Goal: Task Accomplishment & Management: Complete application form

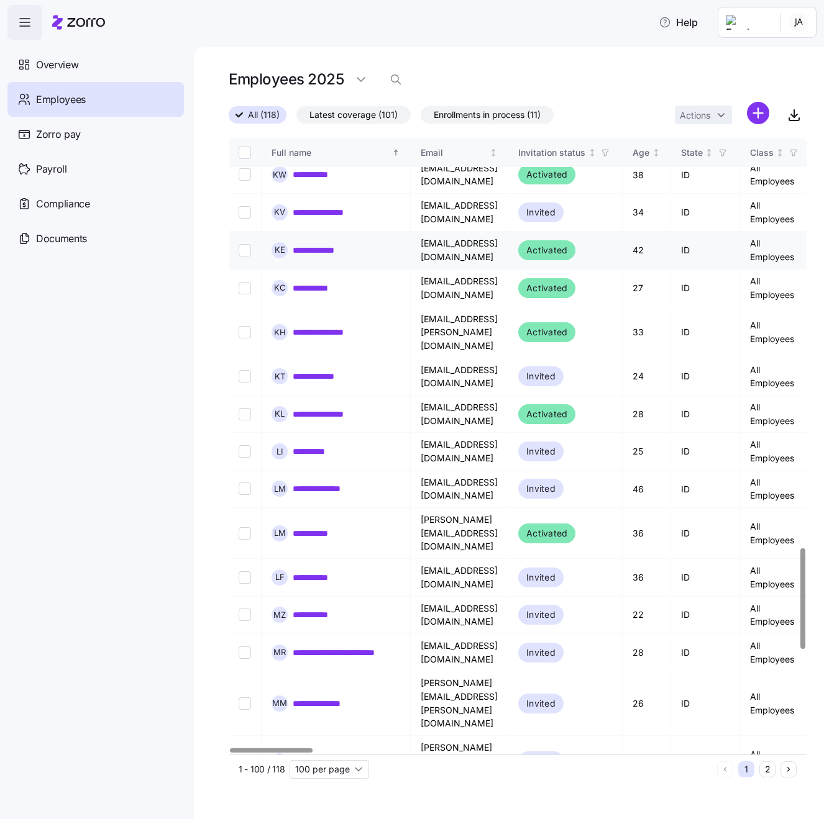
scroll to position [2512, 0]
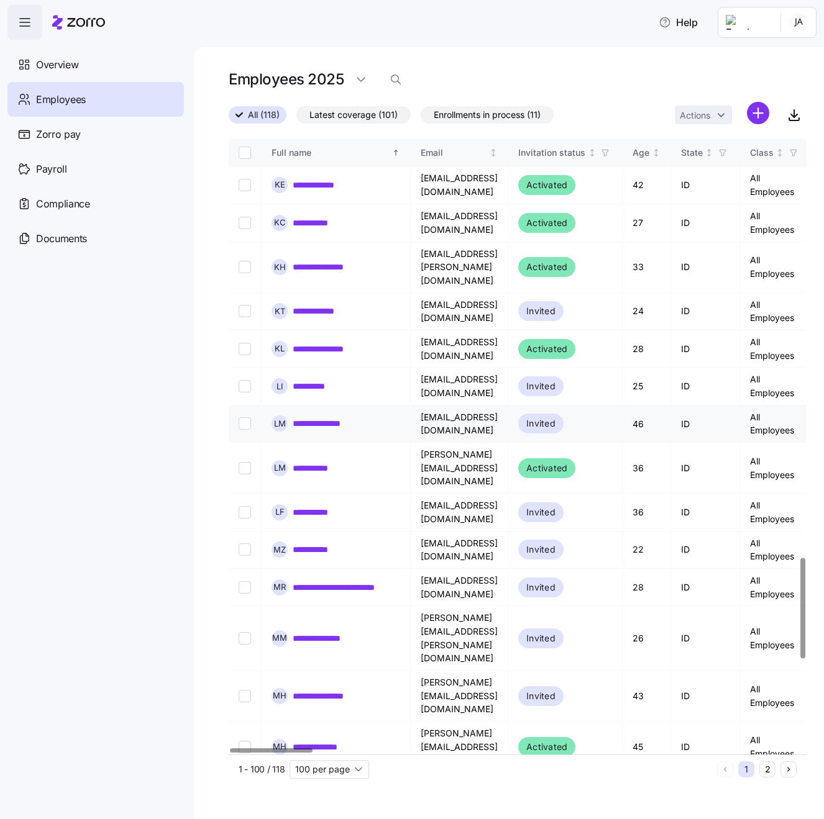
scroll to position [2574, 0]
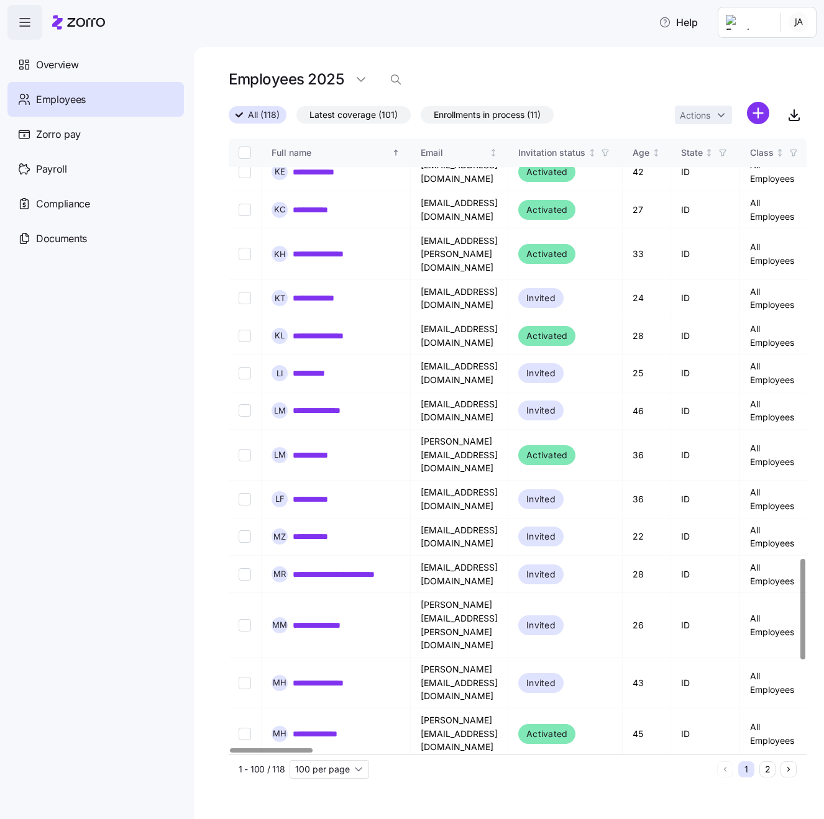
click at [242, 809] on input "Select record 82" at bounding box center [245, 815] width 12 height 12
checkbox input "true"
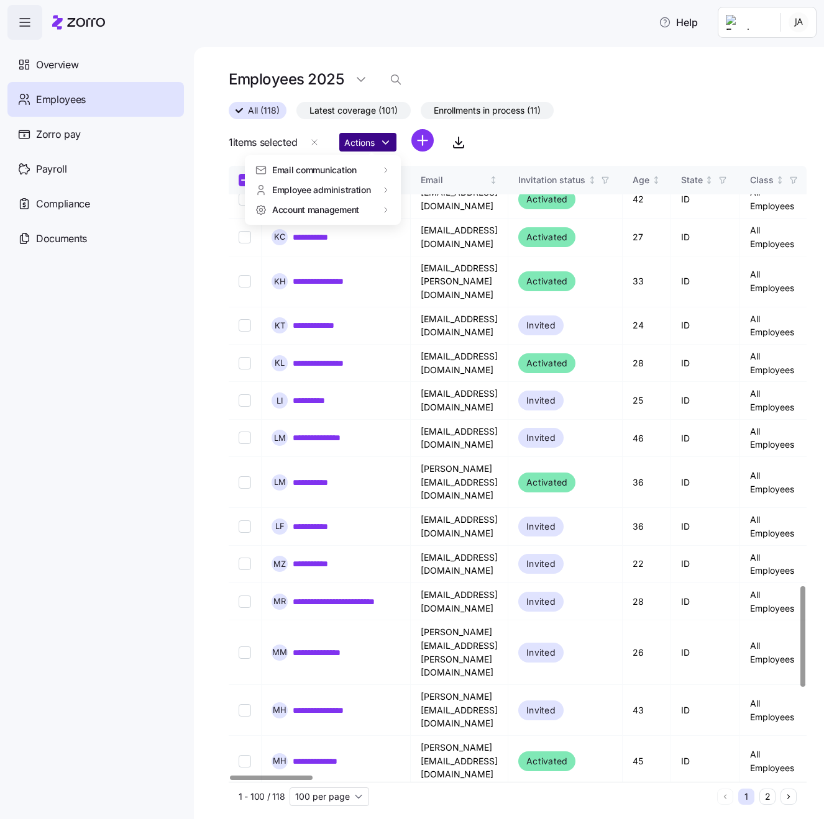
click at [389, 144] on html "**********" at bounding box center [412, 406] width 824 height 812
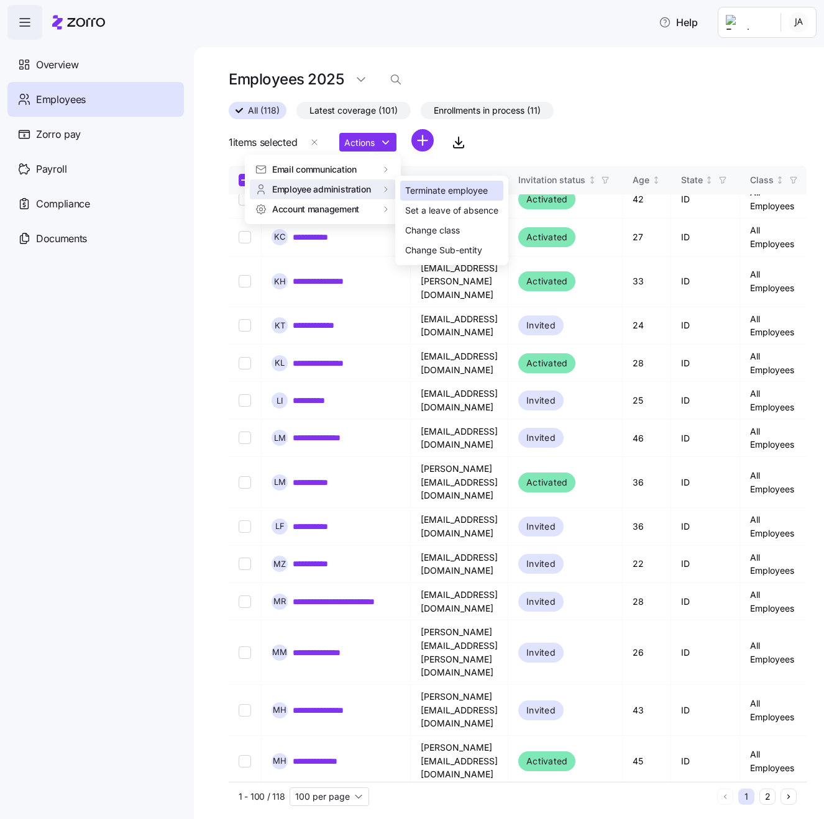
click at [414, 192] on div "Terminate employee" at bounding box center [446, 191] width 83 height 14
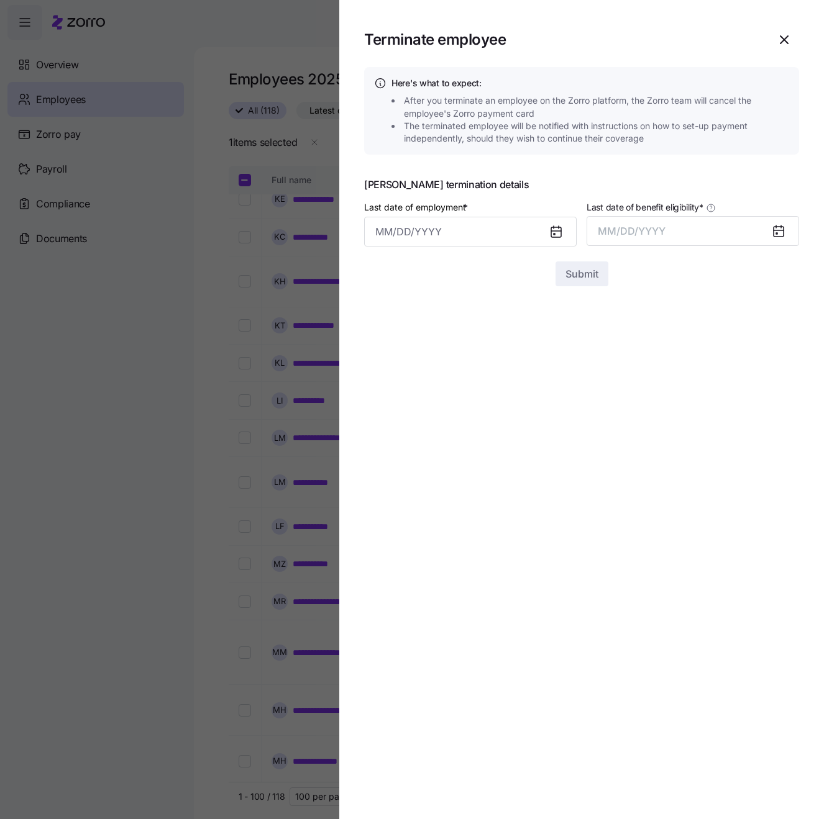
click at [558, 233] on icon at bounding box center [556, 232] width 10 height 10
click at [485, 237] on input "Last date of employment *" at bounding box center [470, 232] width 212 height 30
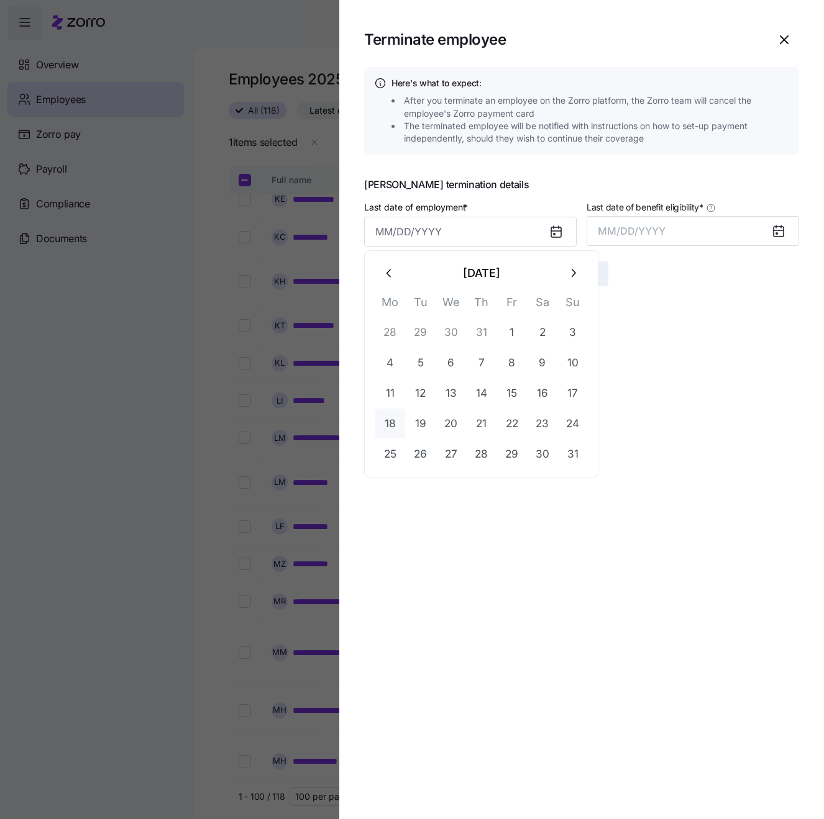
click at [400, 420] on button "18" at bounding box center [390, 424] width 30 height 30
type input "[DATE]"
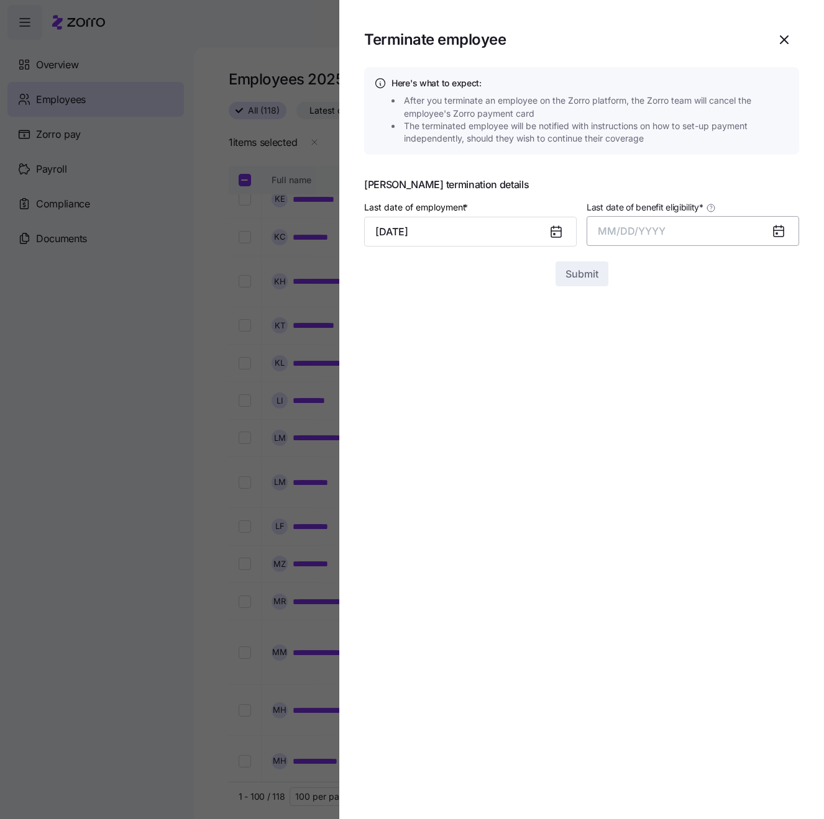
click at [694, 235] on button "MM/DD/YYYY" at bounding box center [692, 231] width 212 height 30
drag, startPoint x: 695, startPoint y: 368, endPoint x: 629, endPoint y: 320, distance: 81.4
click at [694, 367] on button "Aug" at bounding box center [703, 370] width 71 height 30
click at [591, 269] on span "Submit" at bounding box center [581, 273] width 33 height 15
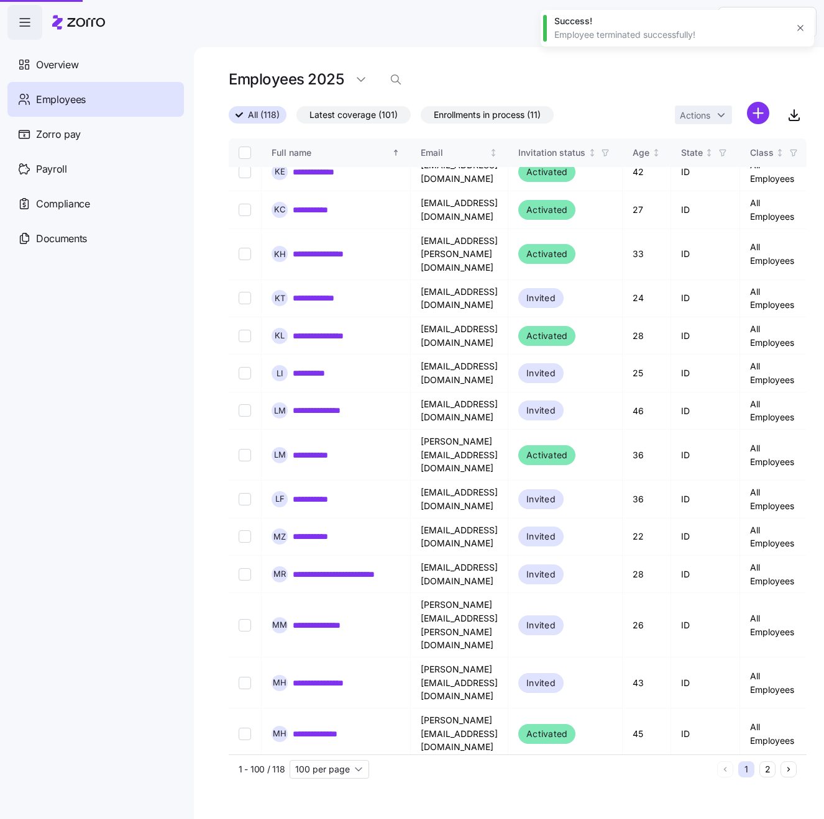
checkbox input "false"
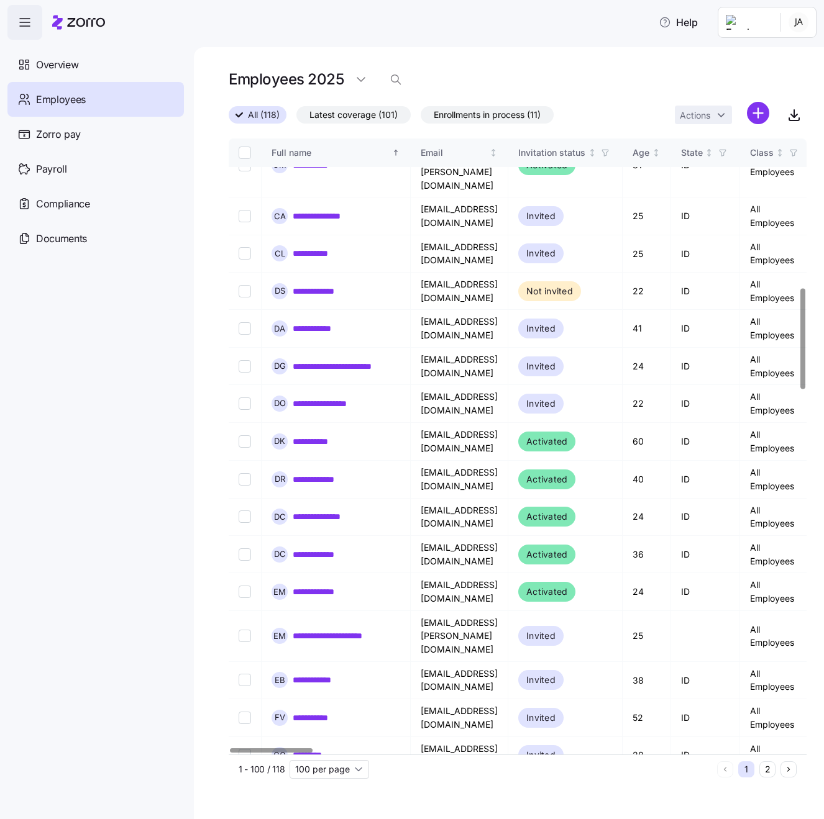
scroll to position [910, 0]
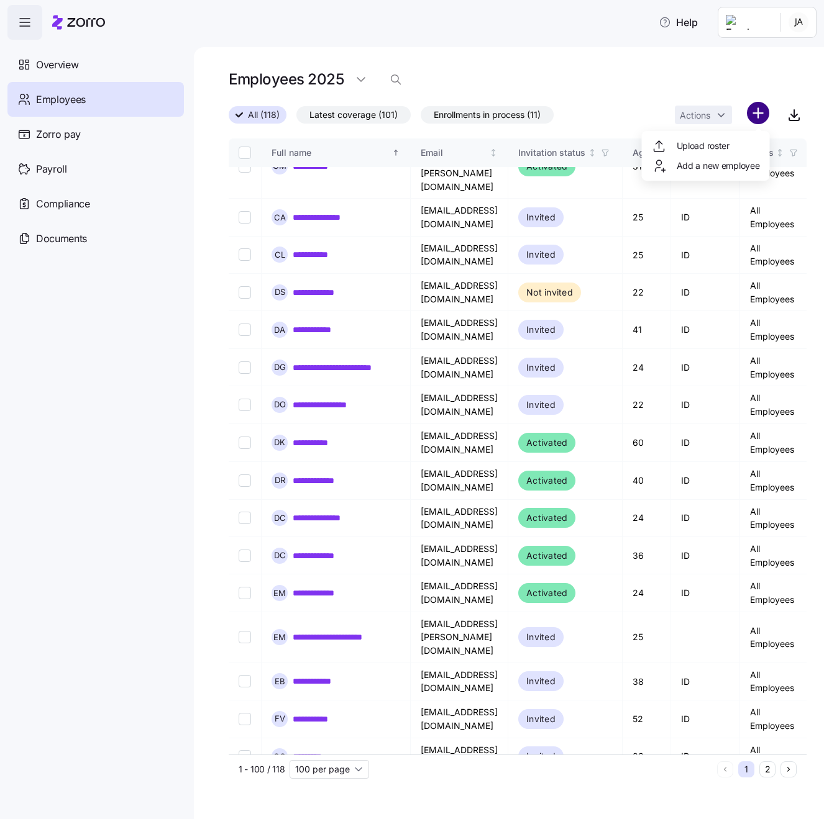
click at [753, 114] on html "**********" at bounding box center [412, 406] width 824 height 812
click at [685, 163] on span "Add a new employee" at bounding box center [717, 166] width 83 height 12
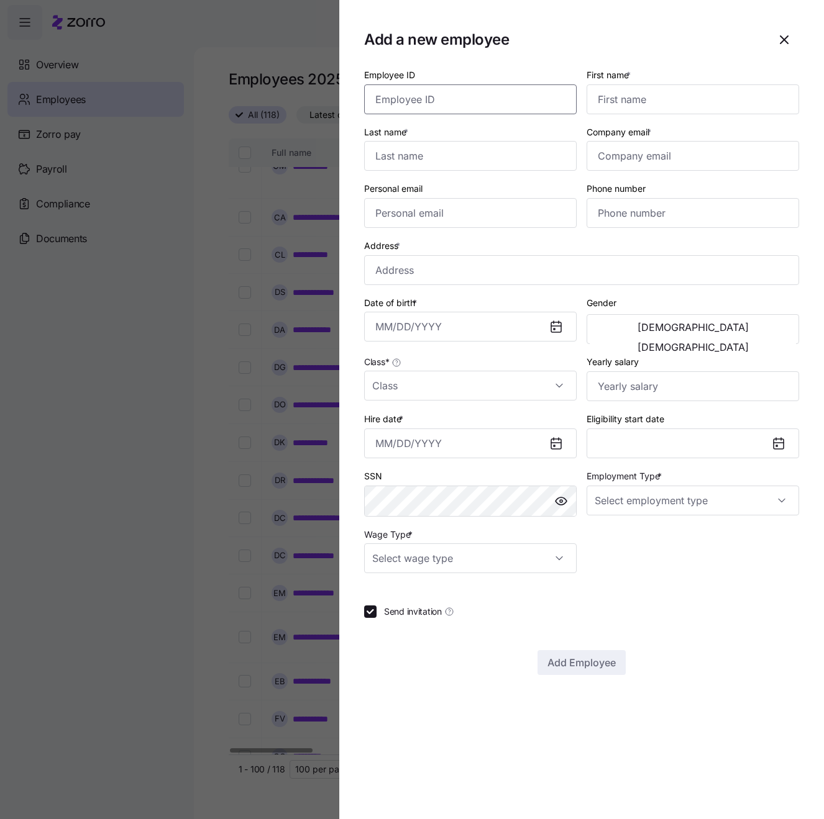
click at [532, 102] on input "Employee ID" at bounding box center [470, 99] width 212 height 30
type input "9680"
type input "Jasmond"
type input "[PERSON_NAME]"
drag, startPoint x: 681, startPoint y: 278, endPoint x: 669, endPoint y: 255, distance: 26.7
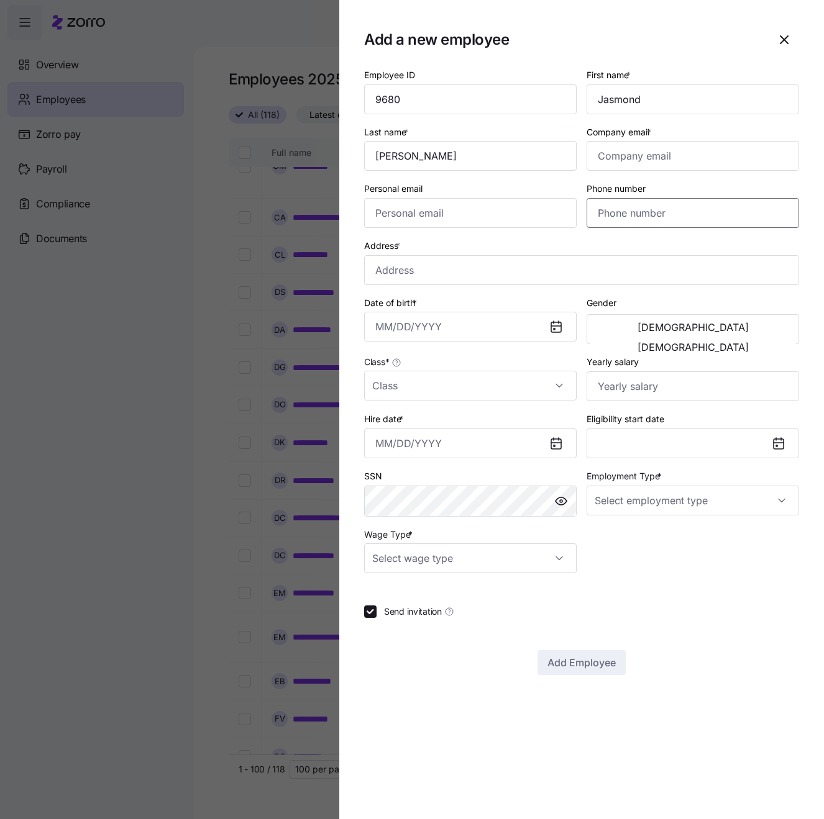
paste input "[PHONE_NUMBER]"
type input "[PHONE_NUMBER]"
click at [624, 154] on input "Company email *" at bounding box center [692, 156] width 212 height 30
paste input "[EMAIL_ADDRESS][DOMAIN_NAME]"
type input "[EMAIL_ADDRESS][DOMAIN_NAME]"
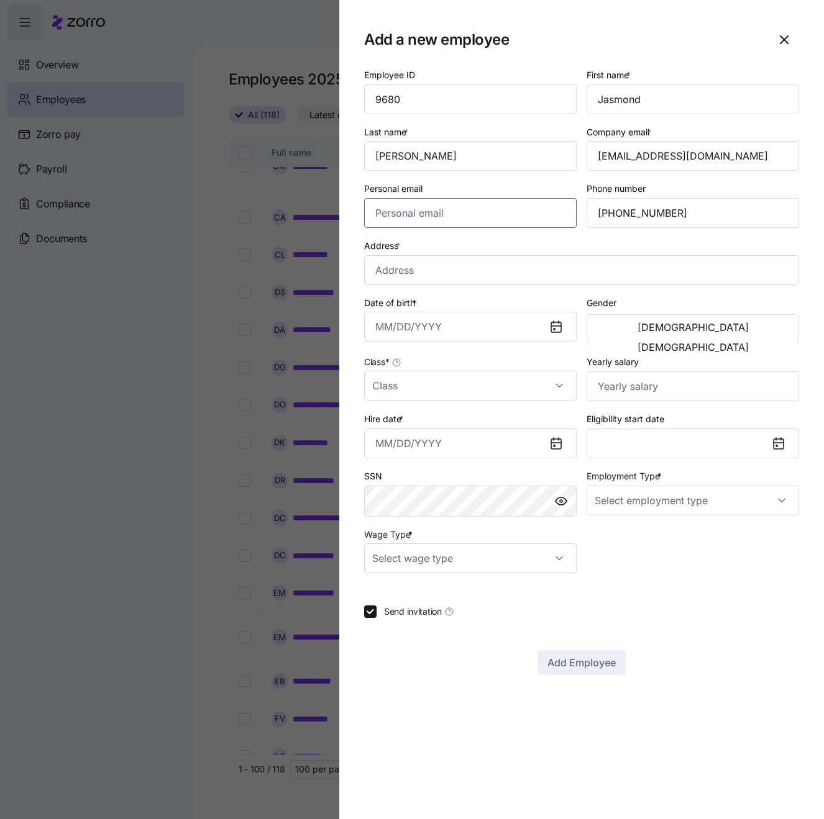
paste input "[EMAIL_ADDRESS][DOMAIN_NAME]"
type input "[EMAIL_ADDRESS][DOMAIN_NAME]"
click at [516, 270] on input "Address *" at bounding box center [581, 270] width 435 height 30
paste input "[STREET_ADDRESS]"
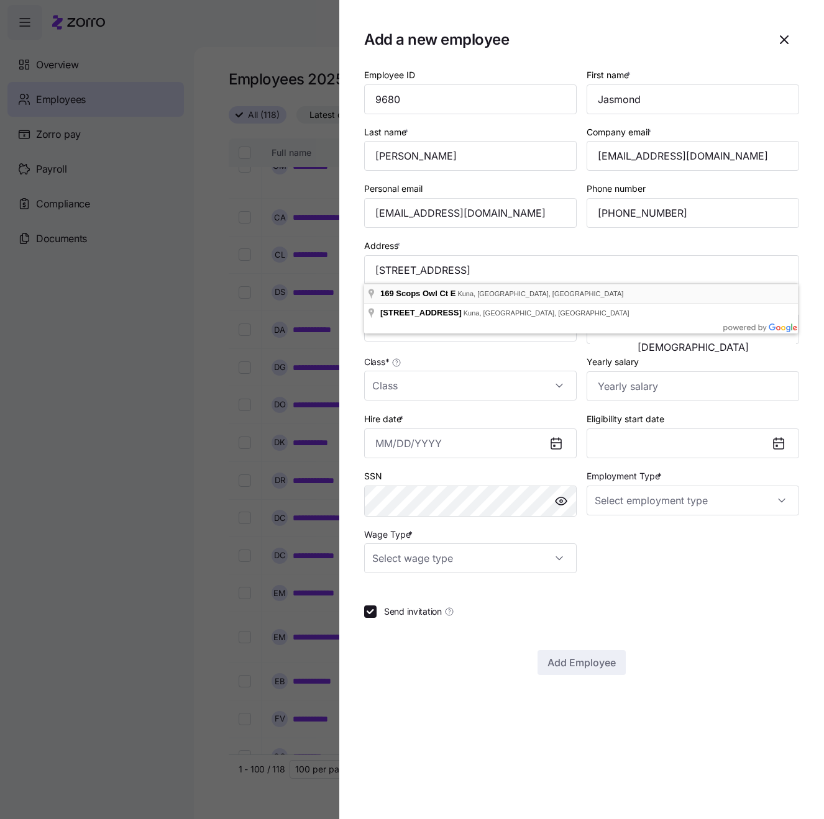
type input "[STREET_ADDRESS]"
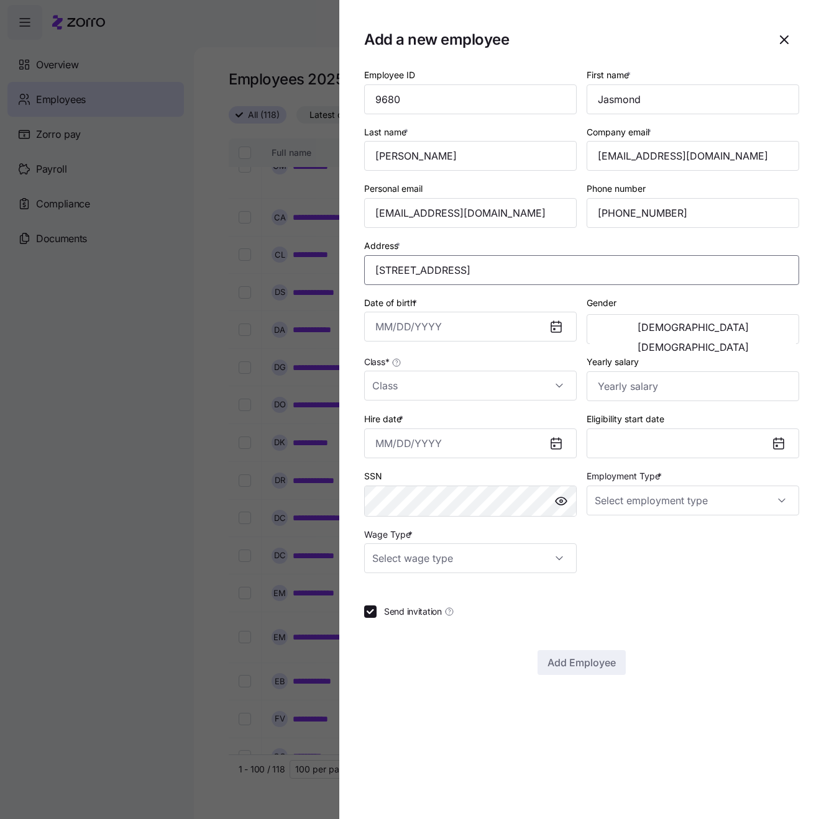
click at [627, 266] on input "[STREET_ADDRESS]" at bounding box center [581, 270] width 435 height 30
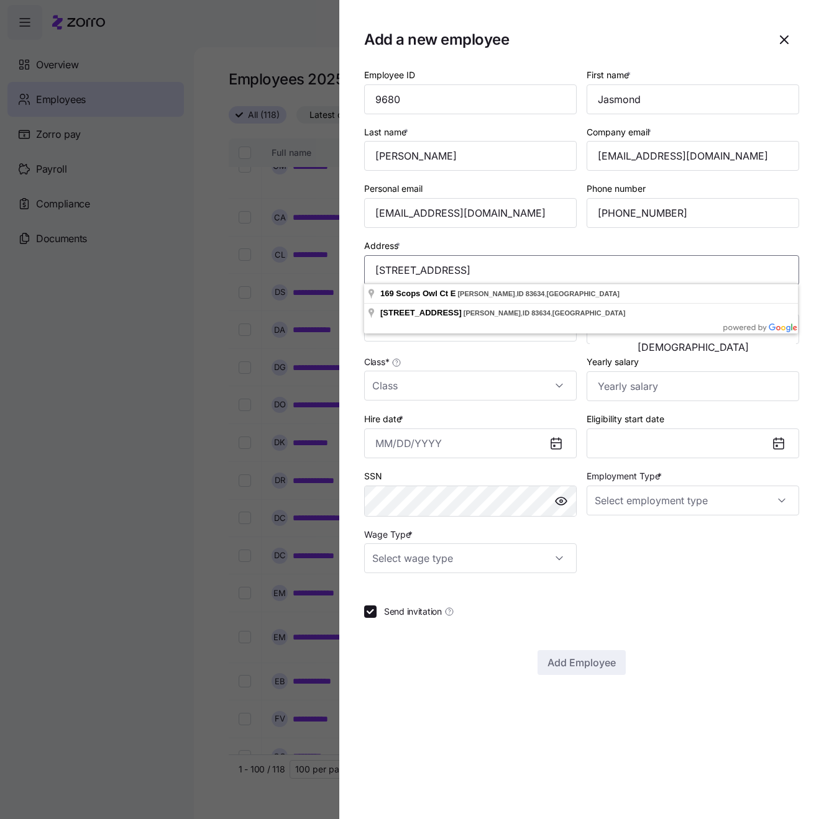
click at [627, 266] on input "[STREET_ADDRESS]" at bounding box center [581, 270] width 435 height 30
click at [535, 386] on input "Class *" at bounding box center [470, 386] width 212 height 30
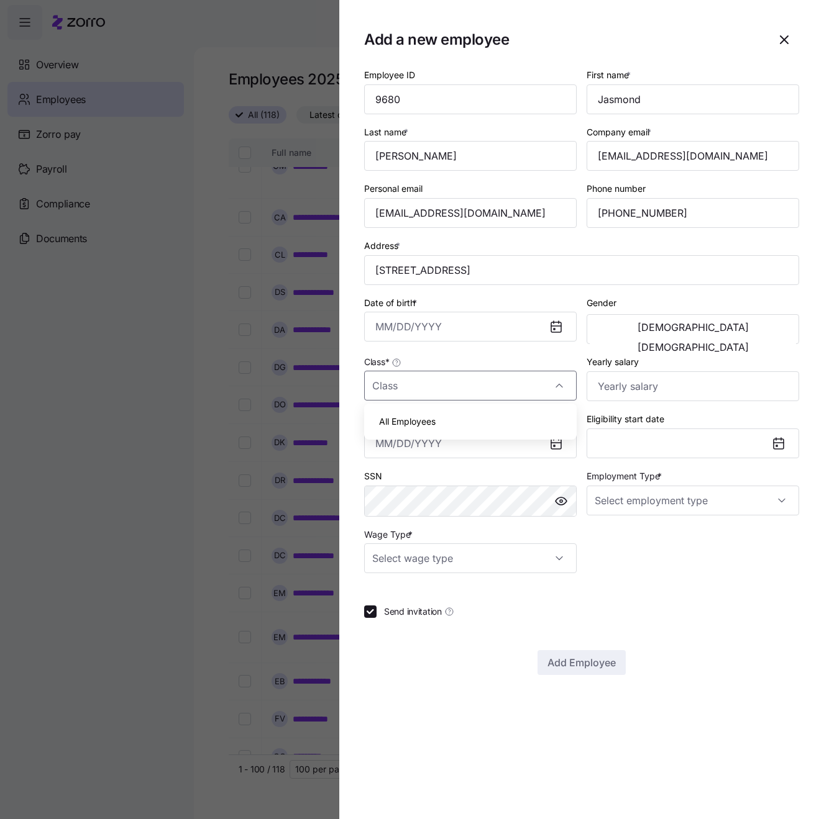
drag, startPoint x: 496, startPoint y: 414, endPoint x: 527, endPoint y: 404, distance: 32.6
click at [498, 413] on div "All Employees" at bounding box center [470, 422] width 202 height 26
type input "All Employees"
click at [732, 342] on span "[DEMOGRAPHIC_DATA]" at bounding box center [692, 347] width 111 height 10
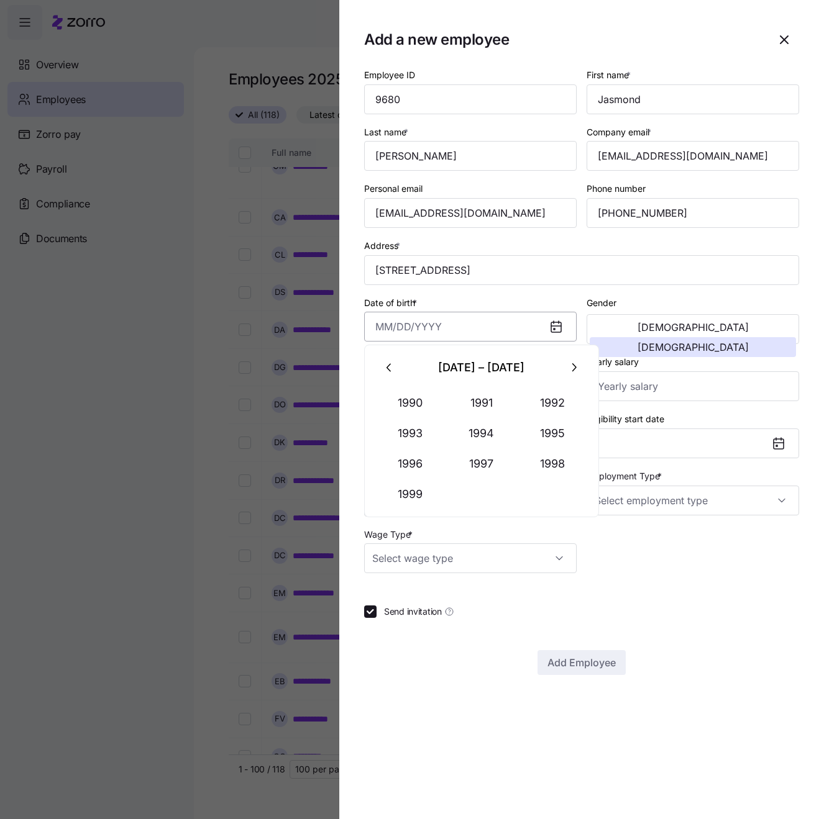
paste input "[DATE]"
type input "[DATE]"
drag, startPoint x: 786, startPoint y: 595, endPoint x: 779, endPoint y: 585, distance: 12.1
click at [784, 592] on div "Employee ID 9680 First name * [PERSON_NAME] Last name * [PERSON_NAME] Company e…" at bounding box center [581, 371] width 435 height 608
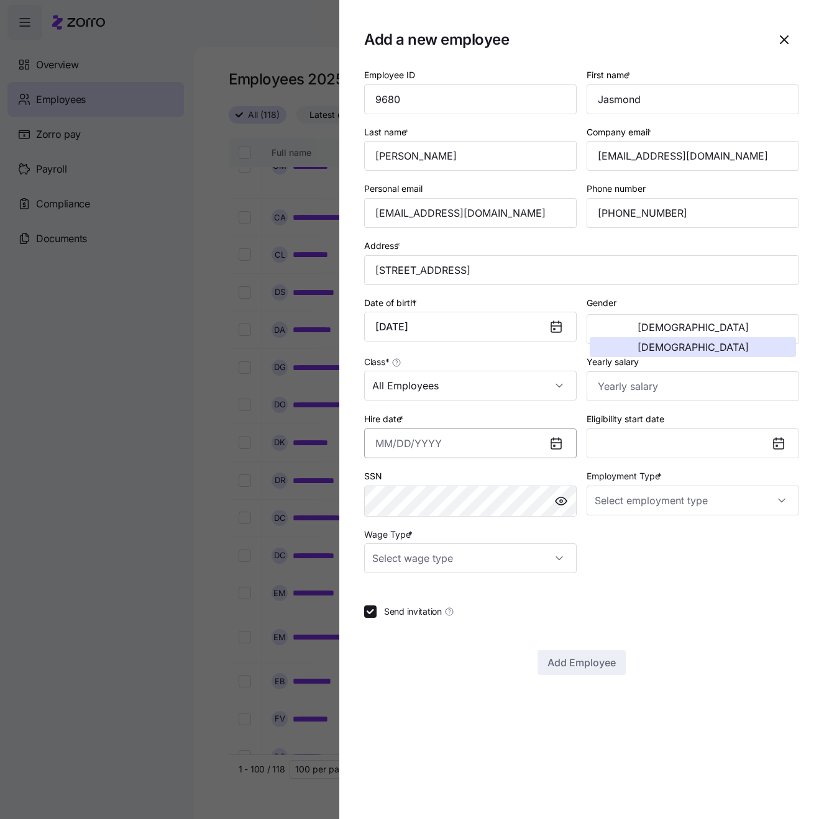
click at [501, 445] on input "Hire date *" at bounding box center [470, 444] width 212 height 30
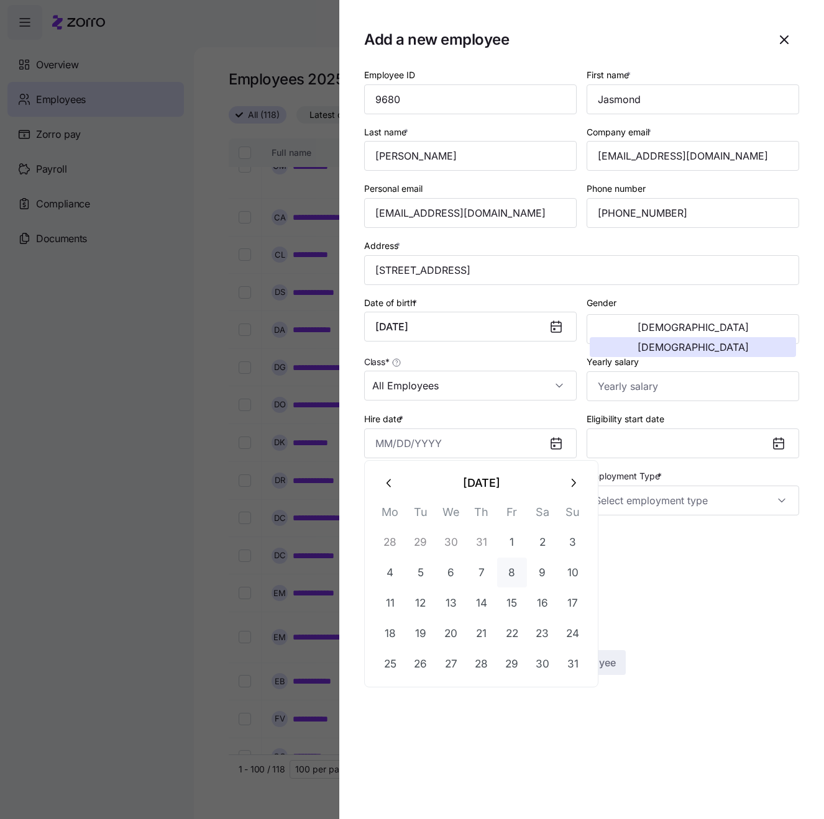
click at [517, 570] on button "8" at bounding box center [512, 573] width 30 height 30
type input "[DATE]"
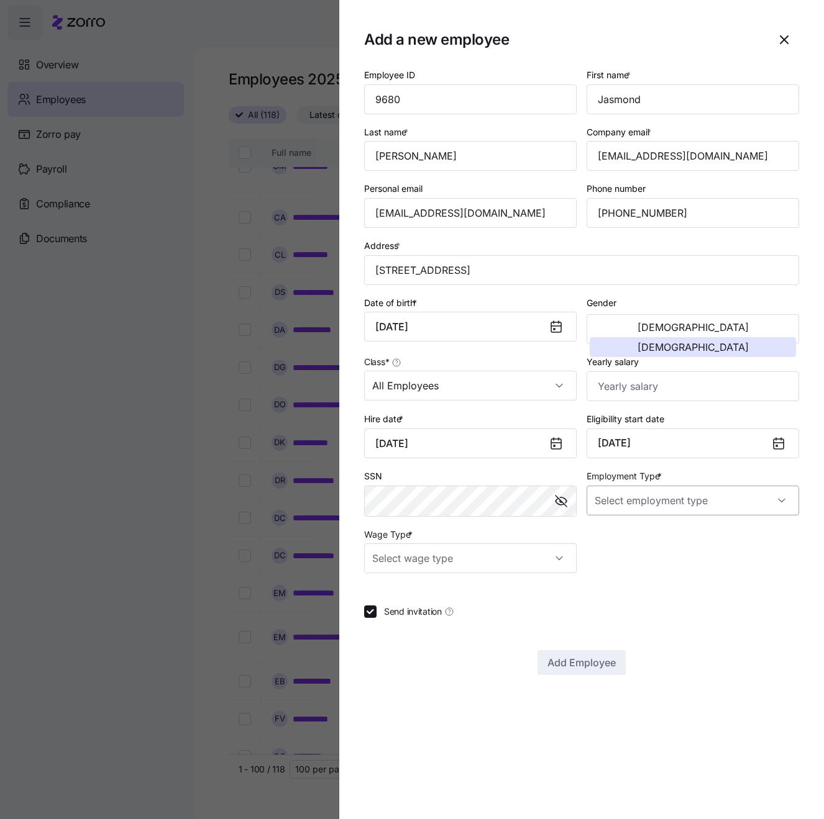
click at [653, 498] on input "Employment Type *" at bounding box center [692, 501] width 212 height 30
drag, startPoint x: 629, startPoint y: 530, endPoint x: 453, endPoint y: 570, distance: 179.7
click at [629, 530] on span "Full Time" at bounding box center [619, 535] width 36 height 14
type input "Full Time"
click at [439, 553] on input "Wage Type *" at bounding box center [470, 558] width 212 height 30
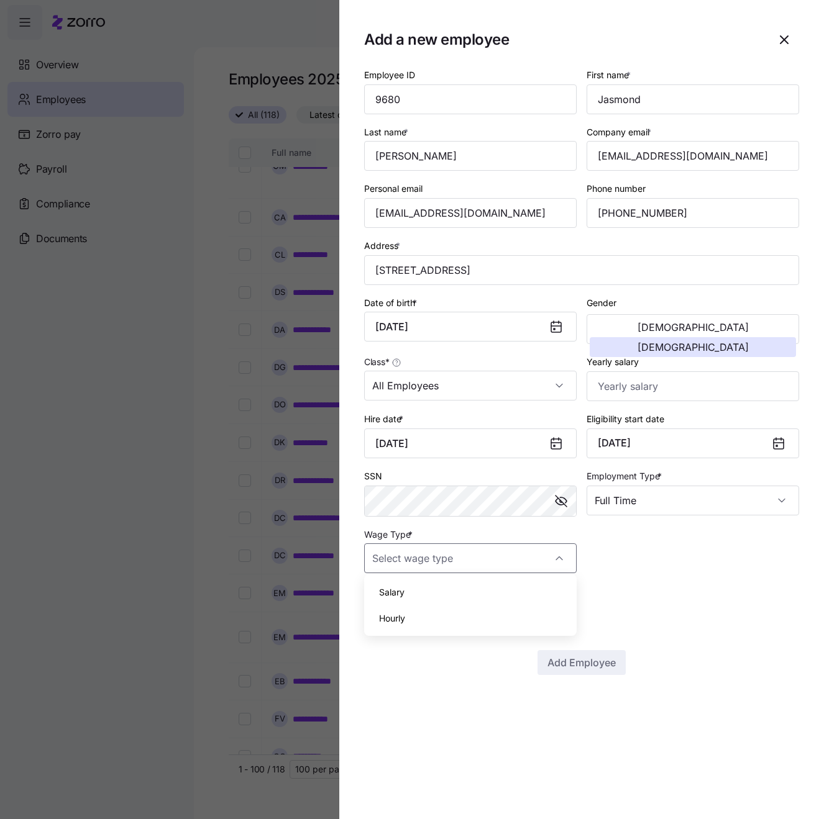
drag, startPoint x: 389, startPoint y: 620, endPoint x: 401, endPoint y: 622, distance: 11.2
click at [391, 620] on span "Hourly" at bounding box center [392, 619] width 26 height 14
type input "Hourly"
drag, startPoint x: 570, startPoint y: 661, endPoint x: 580, endPoint y: 660, distance: 10.1
click at [580, 660] on span "Add Employee" at bounding box center [581, 662] width 68 height 15
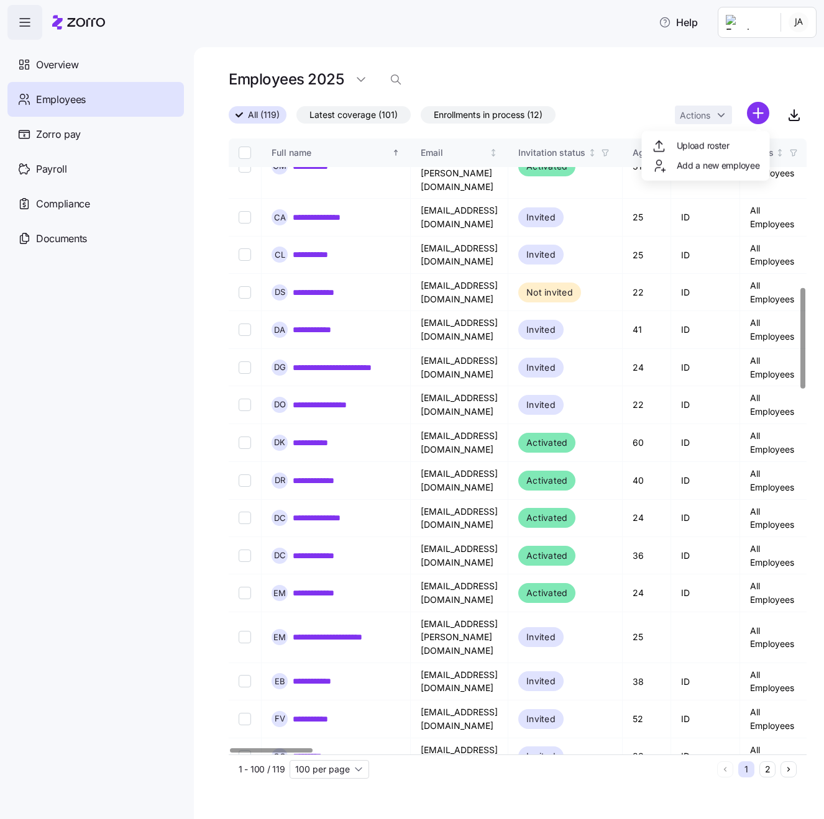
click at [760, 112] on html "**********" at bounding box center [412, 406] width 824 height 812
click at [683, 168] on span "Add a new employee" at bounding box center [717, 166] width 83 height 12
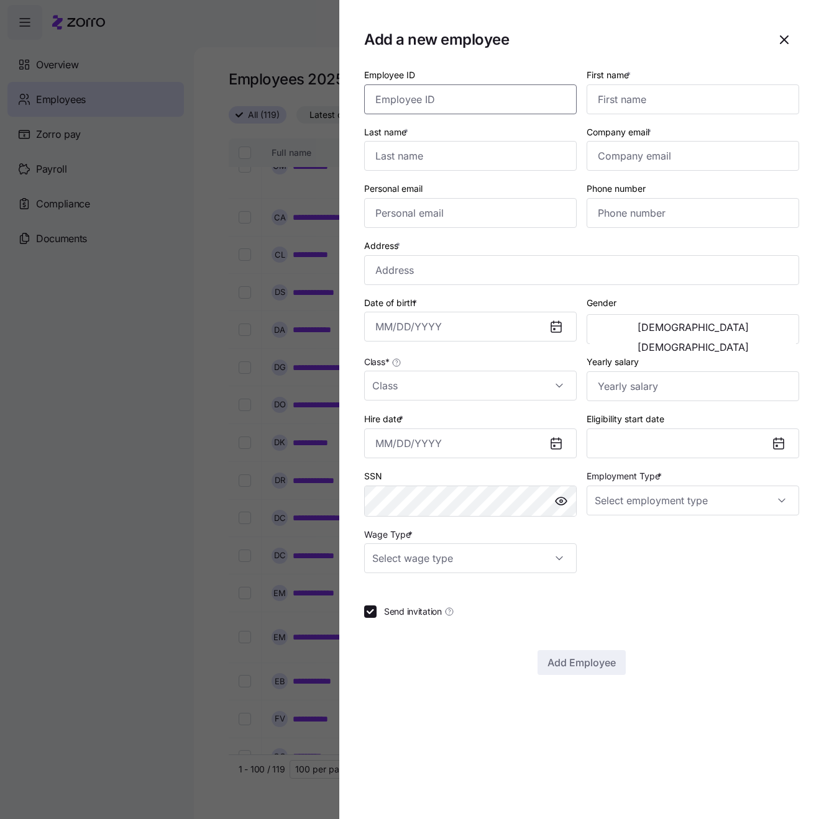
click at [443, 96] on input "Employee ID" at bounding box center [470, 99] width 212 height 30
type input "8155"
type input "[PERSON_NAME]"
paste input "[EMAIL_ADDRESS][DOMAIN_NAME]"
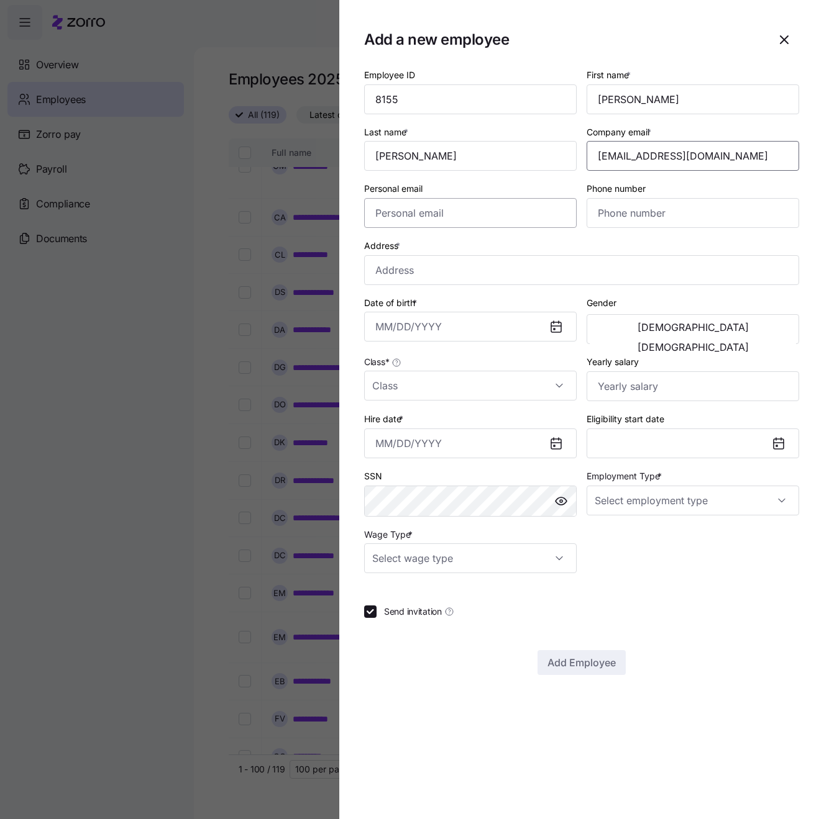
type input "[EMAIL_ADDRESS][DOMAIN_NAME]"
paste input "[EMAIL_ADDRESS][DOMAIN_NAME]"
type input "[EMAIL_ADDRESS][DOMAIN_NAME]"
paste input "[PHONE_NUMBER]"
type input "[PHONE_NUMBER]"
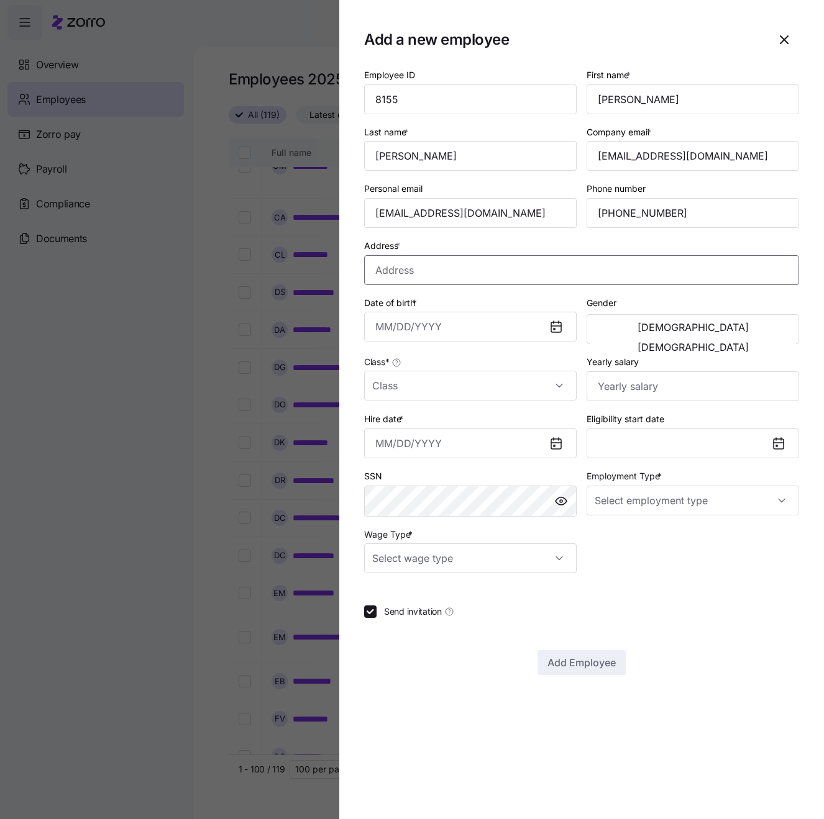
paste input "[STREET_ADDRESS]"
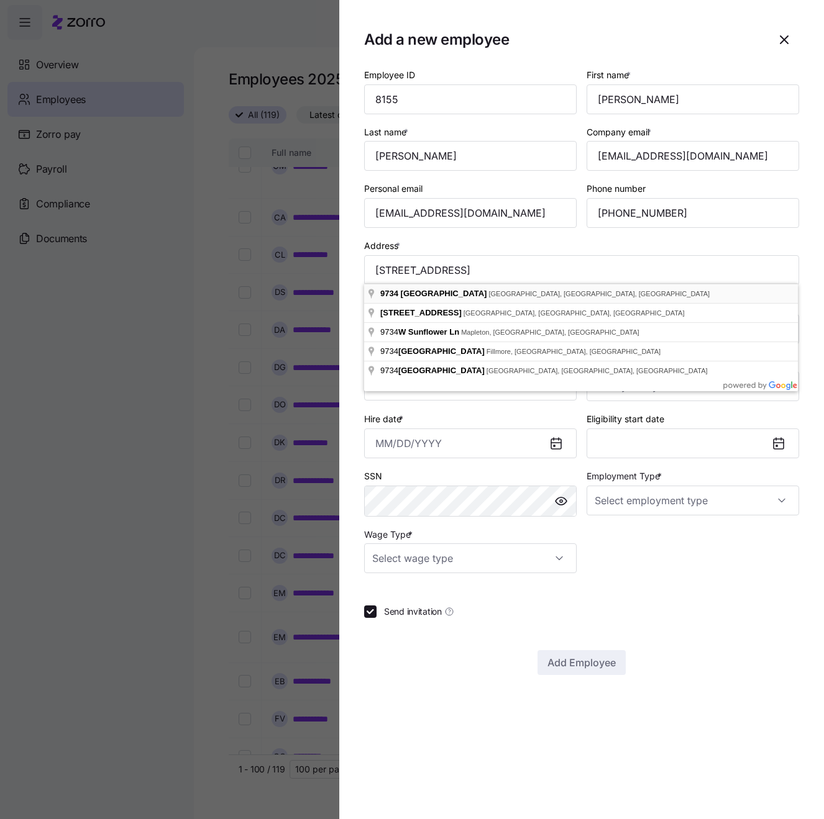
type input "[STREET_ADDRESS]"
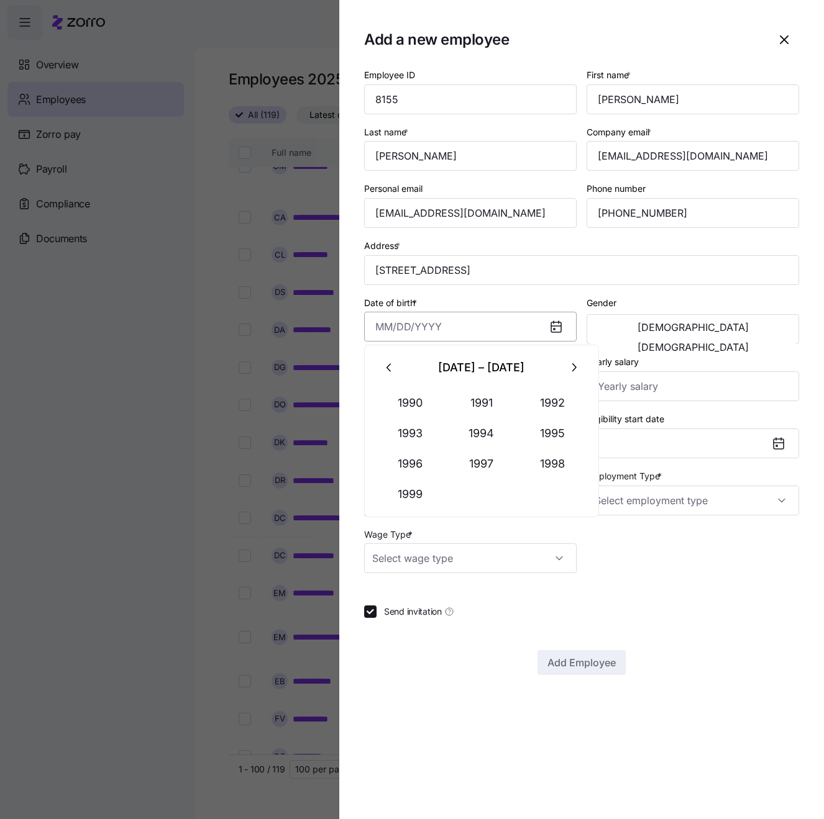
paste input "[DATE]"
type input "[DATE]"
click at [748, 342] on span "[DEMOGRAPHIC_DATA]" at bounding box center [692, 347] width 111 height 10
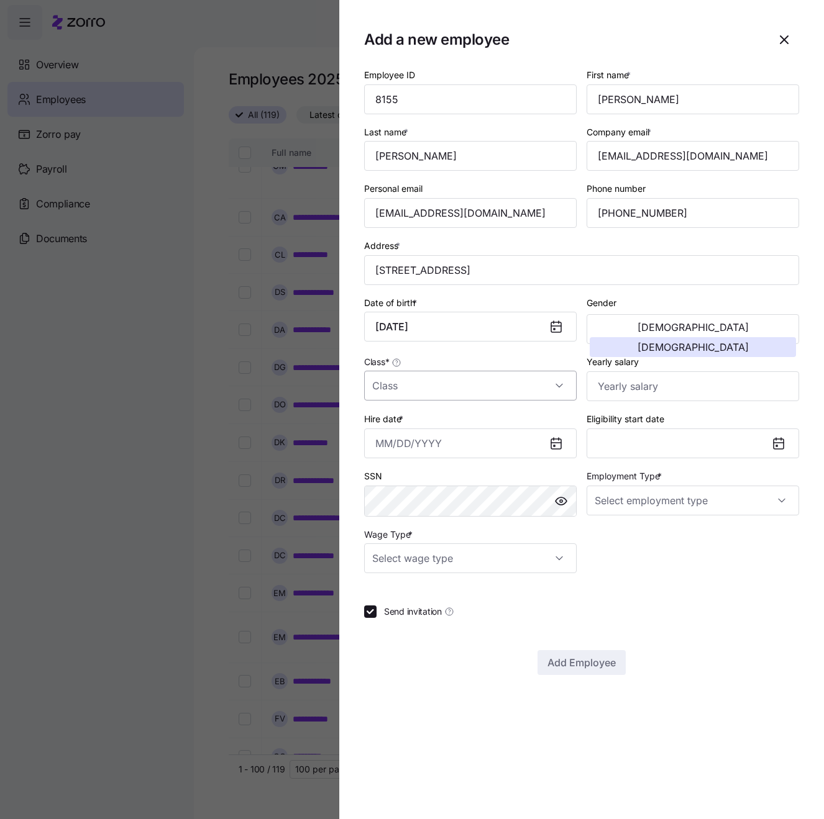
click at [507, 379] on input "Class *" at bounding box center [470, 386] width 212 height 30
click at [401, 422] on span "All Employees" at bounding box center [407, 422] width 57 height 14
type input "All Employees"
click at [432, 446] on input "Hire date *" at bounding box center [470, 444] width 212 height 30
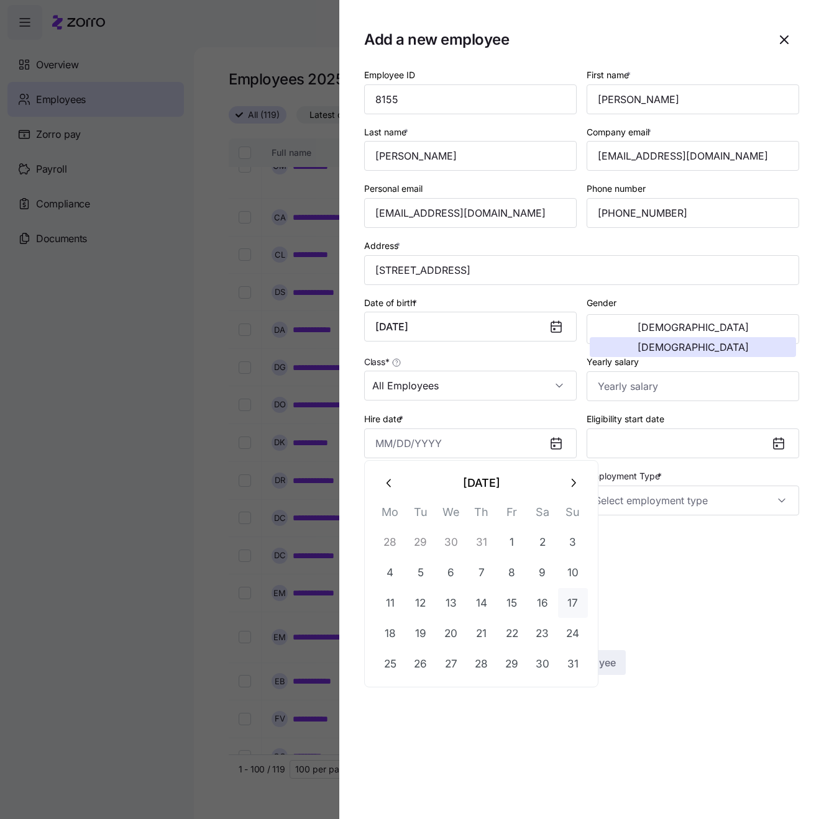
click at [569, 604] on button "17" at bounding box center [573, 603] width 30 height 30
type input "[DATE]"
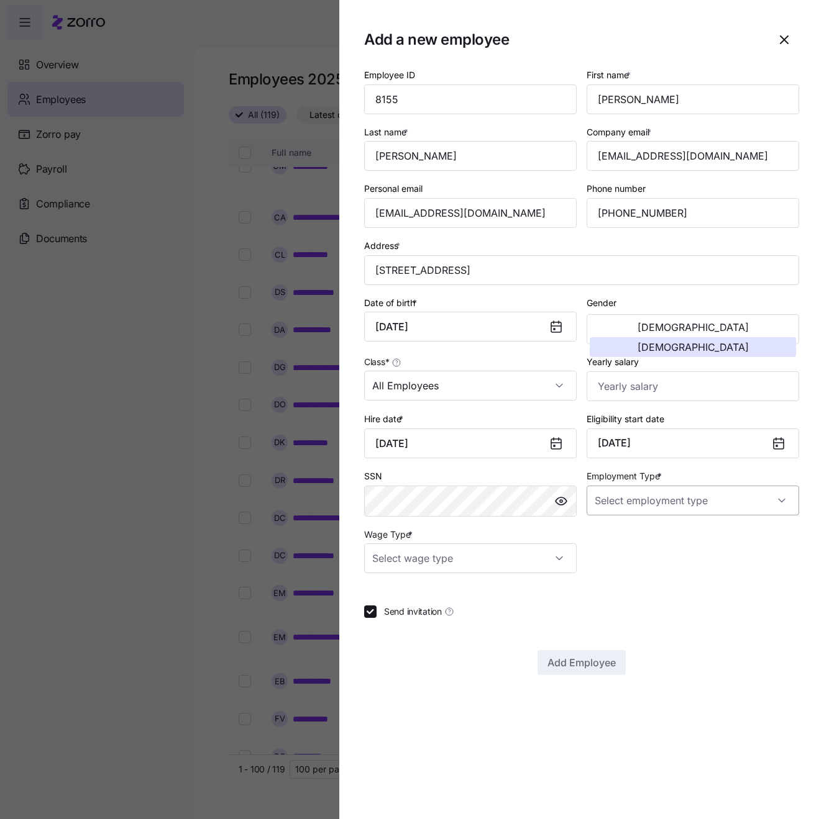
click at [704, 489] on input "Employment Type *" at bounding box center [692, 501] width 212 height 30
click at [635, 537] on span "Full Time" at bounding box center [619, 535] width 36 height 14
type input "Full Time"
click at [697, 568] on div "Employee ID 8155 First name * [PERSON_NAME] Last name * [PERSON_NAME] Company e…" at bounding box center [581, 320] width 445 height 516
click at [518, 554] on input "Wage Type *" at bounding box center [470, 558] width 212 height 30
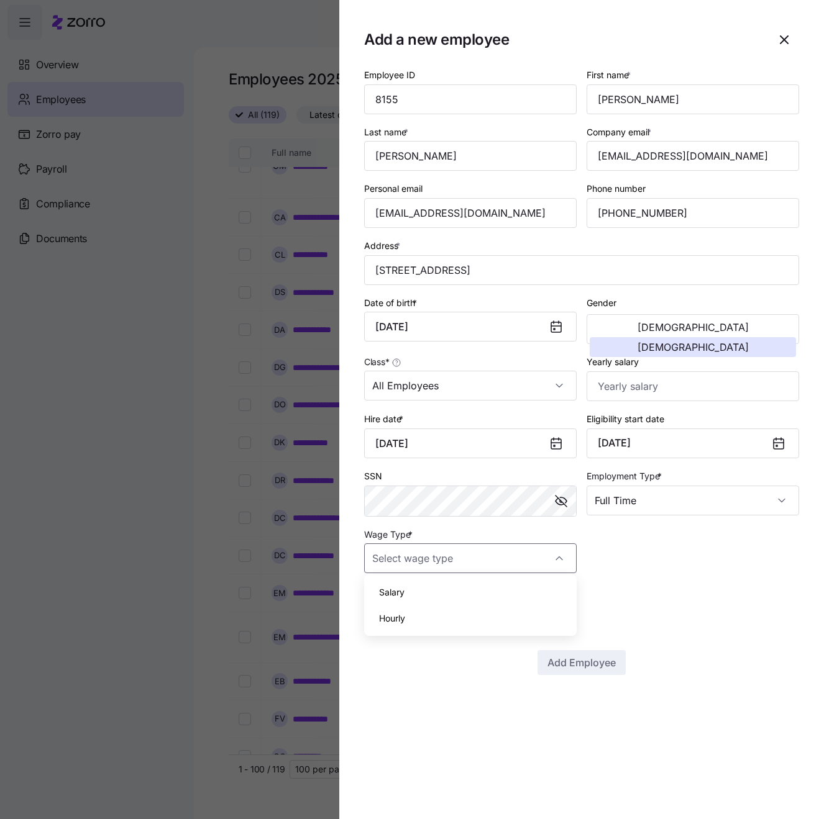
click at [414, 619] on div "Hourly" at bounding box center [470, 619] width 202 height 26
type input "Hourly"
click at [580, 663] on span "Add Employee" at bounding box center [581, 662] width 68 height 15
